Goal: Information Seeking & Learning: Learn about a topic

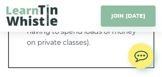
scroll to position [2593, 0]
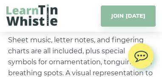
scroll to position [3732, 0]
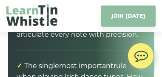
scroll to position [4512, 0]
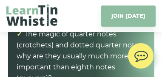
scroll to position [5233, 0]
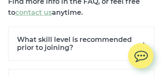
scroll to position [8783, 0]
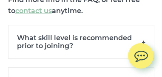
click at [142, 25] on h6 "What skill level is recommended prior to joining?" at bounding box center [81, 42] width 146 height 34
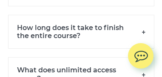
scroll to position [9112, 0]
click at [69, 15] on h6 "How long does it take to finish the entire course?" at bounding box center [81, 32] width 146 height 34
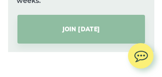
scroll to position [9597, 0]
